Goal: Information Seeking & Learning: Check status

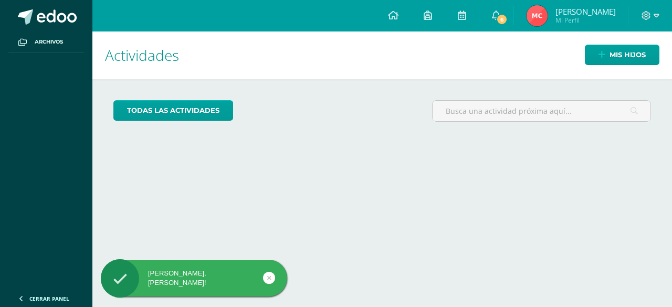
click at [547, 18] on img at bounding box center [536, 15] width 21 height 21
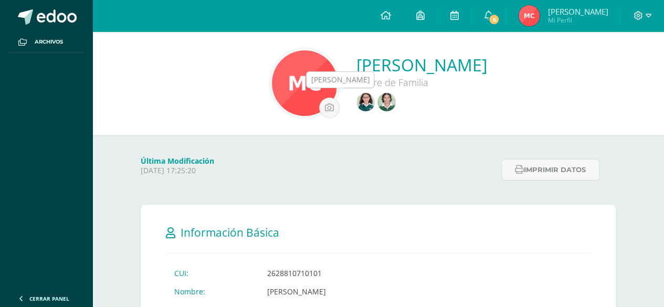
click at [377, 103] on img at bounding box center [386, 102] width 18 height 18
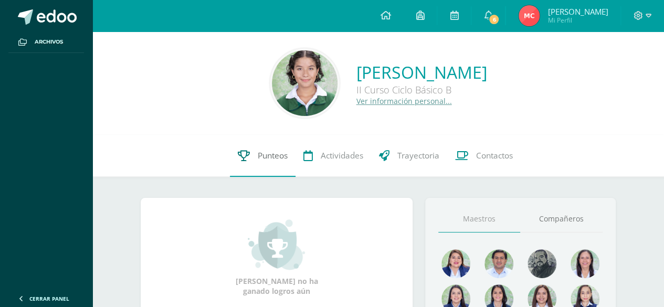
click at [269, 160] on span "Punteos" at bounding box center [273, 155] width 30 height 11
click at [268, 158] on span "Punteos" at bounding box center [273, 155] width 30 height 11
click at [274, 160] on span "Punteos" at bounding box center [273, 155] width 30 height 11
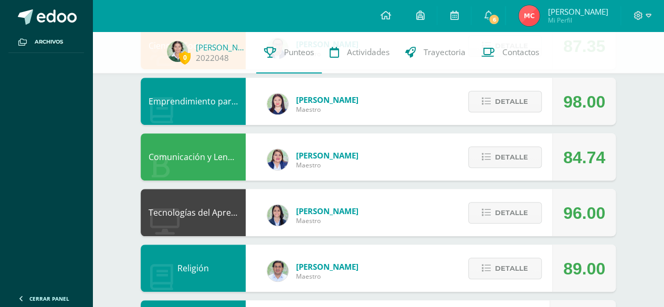
scroll to position [256, 0]
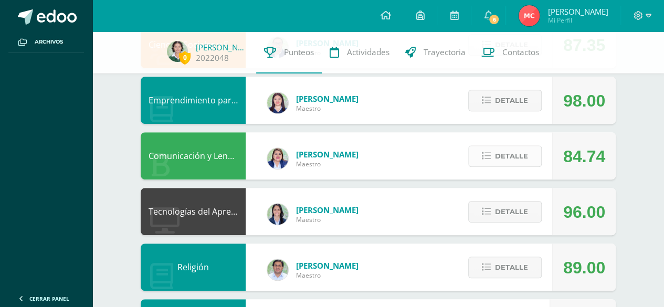
click at [497, 159] on span "Detalle" at bounding box center [511, 155] width 33 height 19
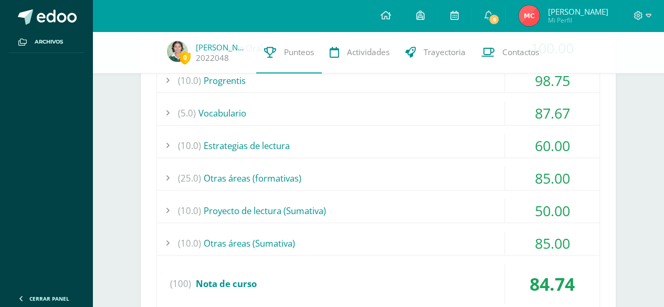
scroll to position [493, 0]
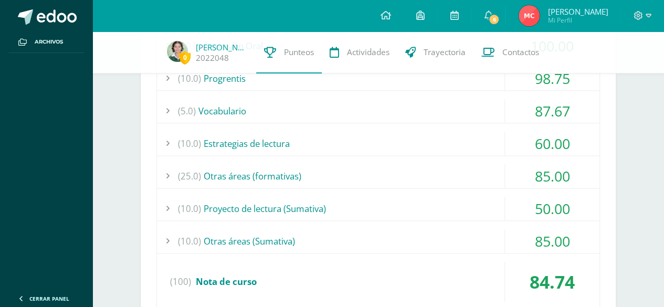
click at [283, 200] on div "(10.0) Proyecto de lectura (Sumativa)" at bounding box center [378, 209] width 442 height 24
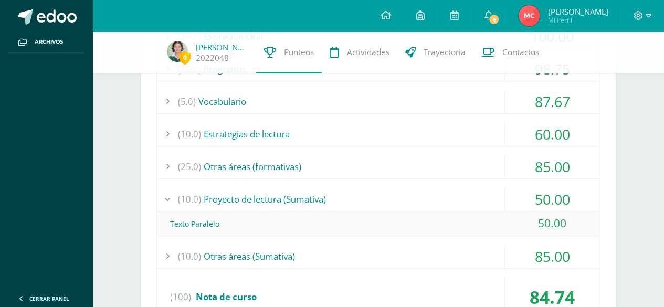
scroll to position [503, 0]
